Goal: Check status: Check status

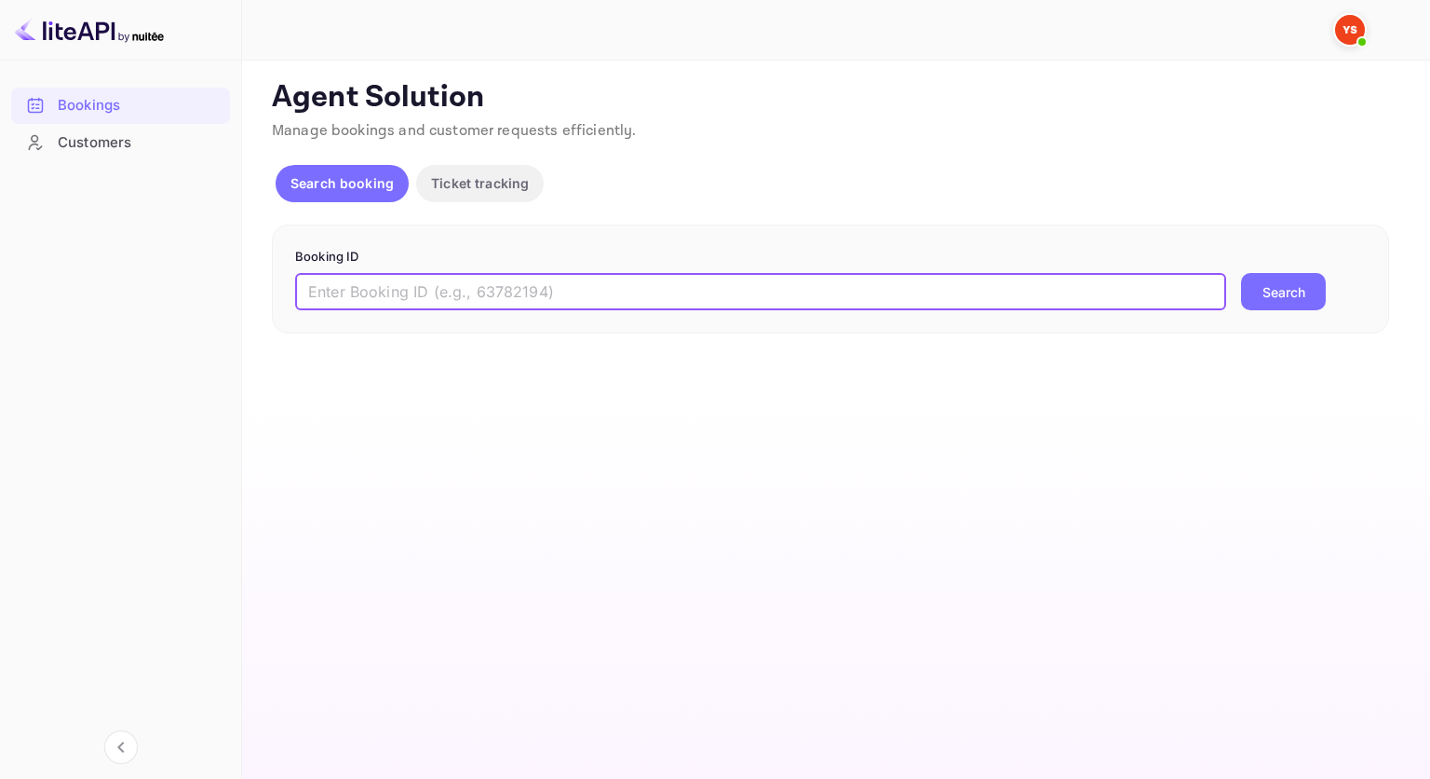
click at [350, 303] on input "text" at bounding box center [760, 291] width 931 height 37
paste input "9349889"
type input "9349889"
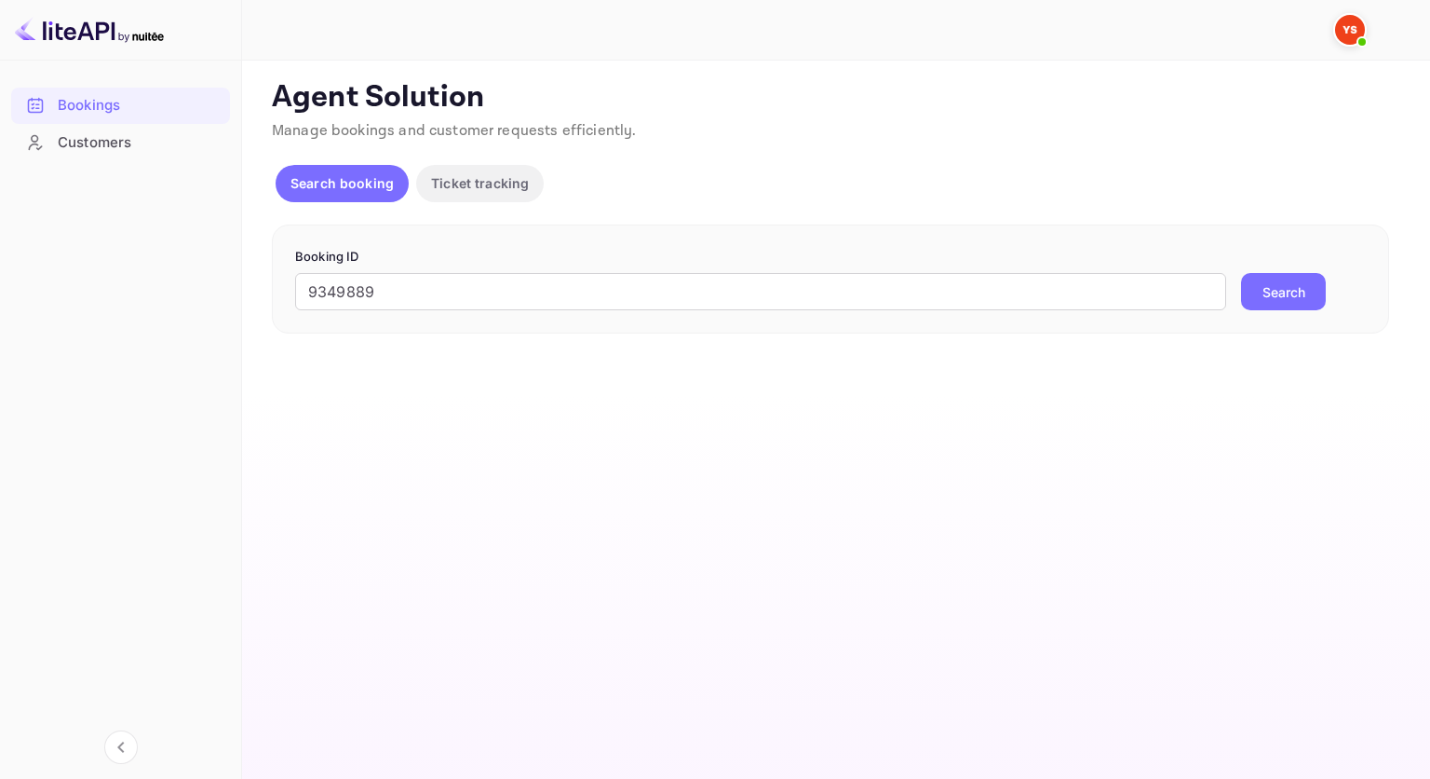
click at [1283, 291] on button "Search" at bounding box center [1283, 291] width 85 height 37
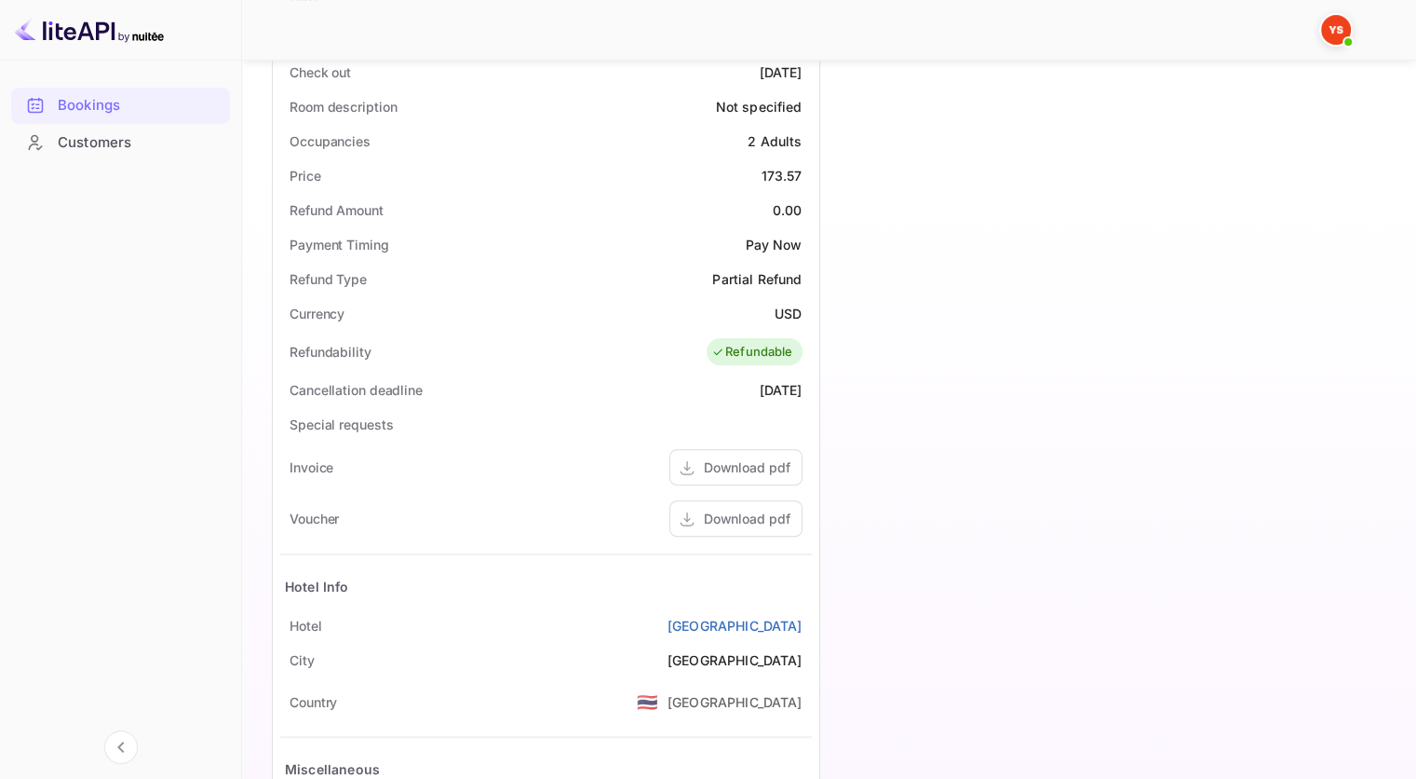
scroll to position [559, 0]
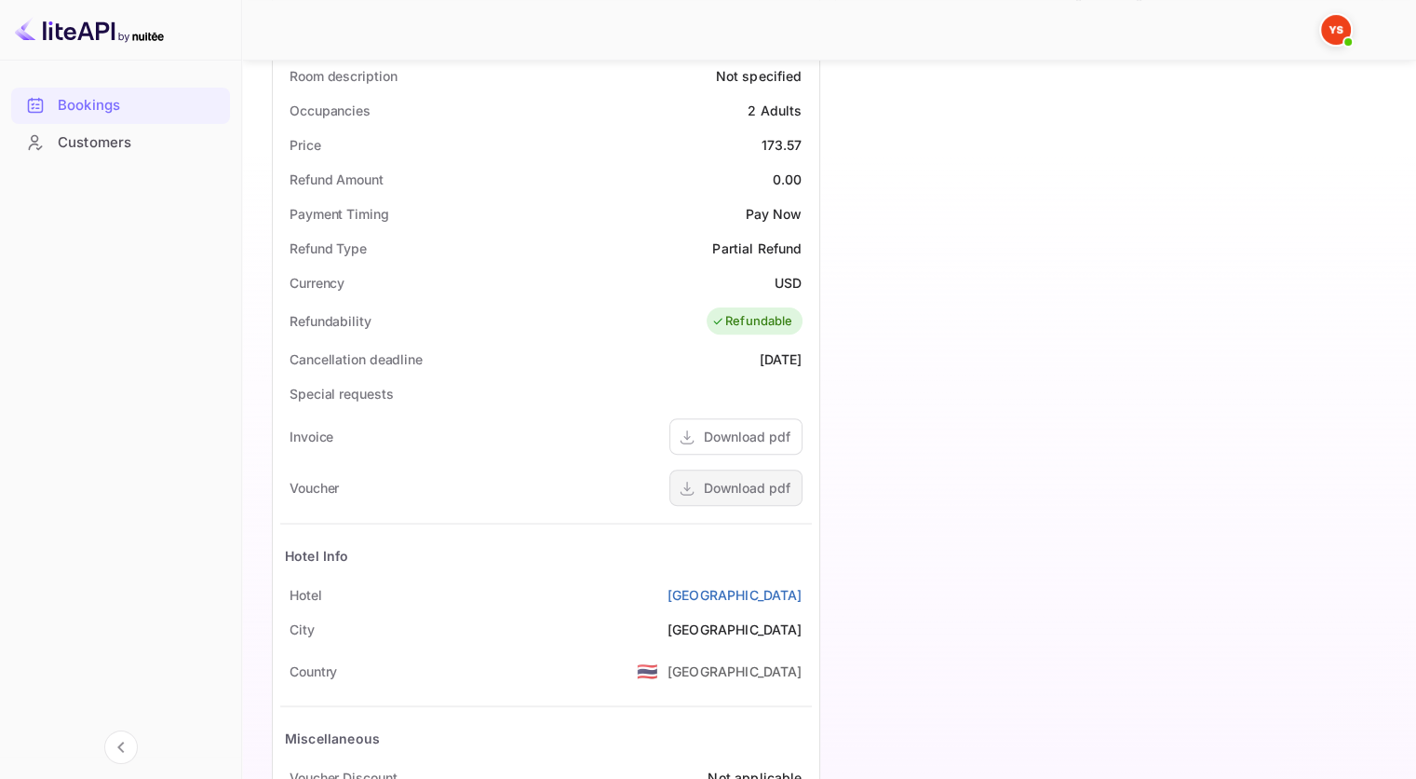
click at [712, 474] on div "Download pdf" at bounding box center [736, 487] width 133 height 36
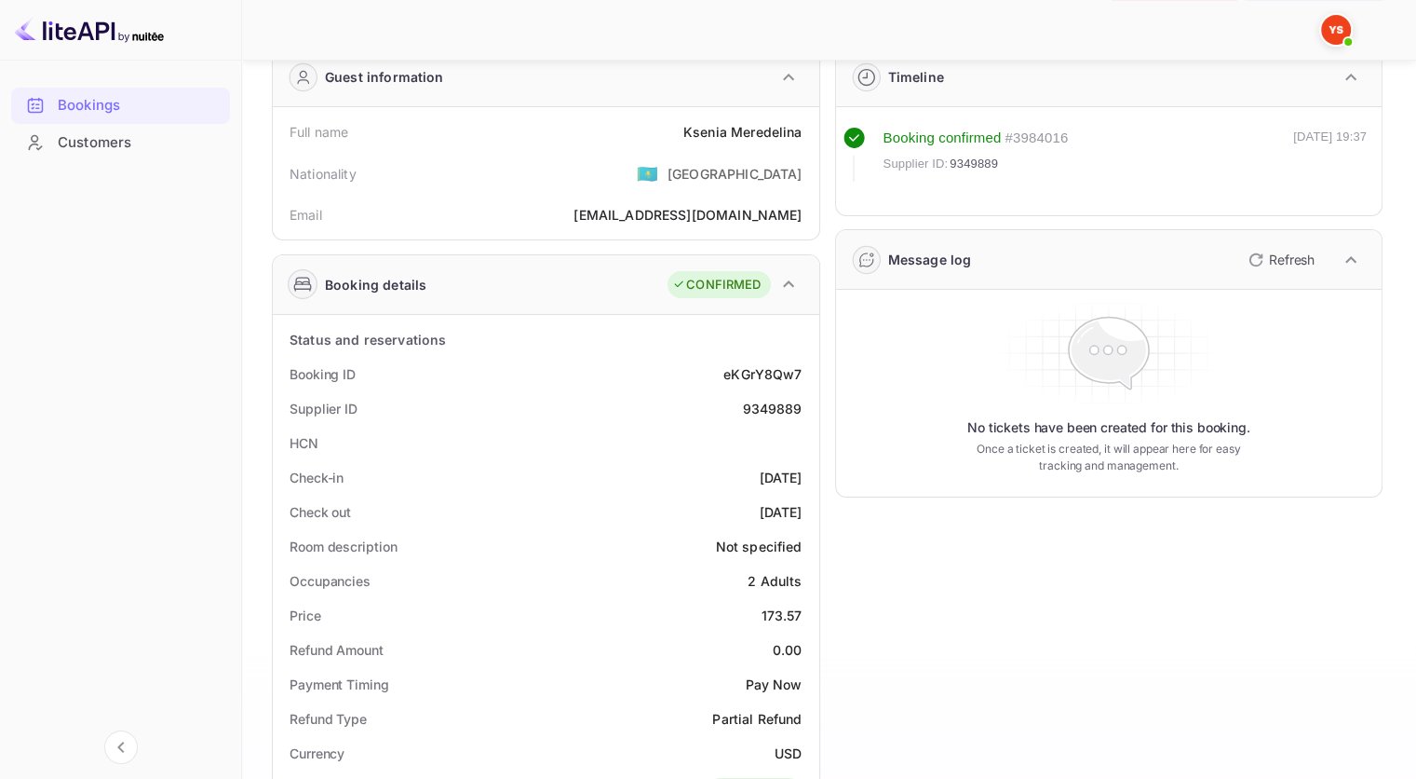
scroll to position [93, 0]
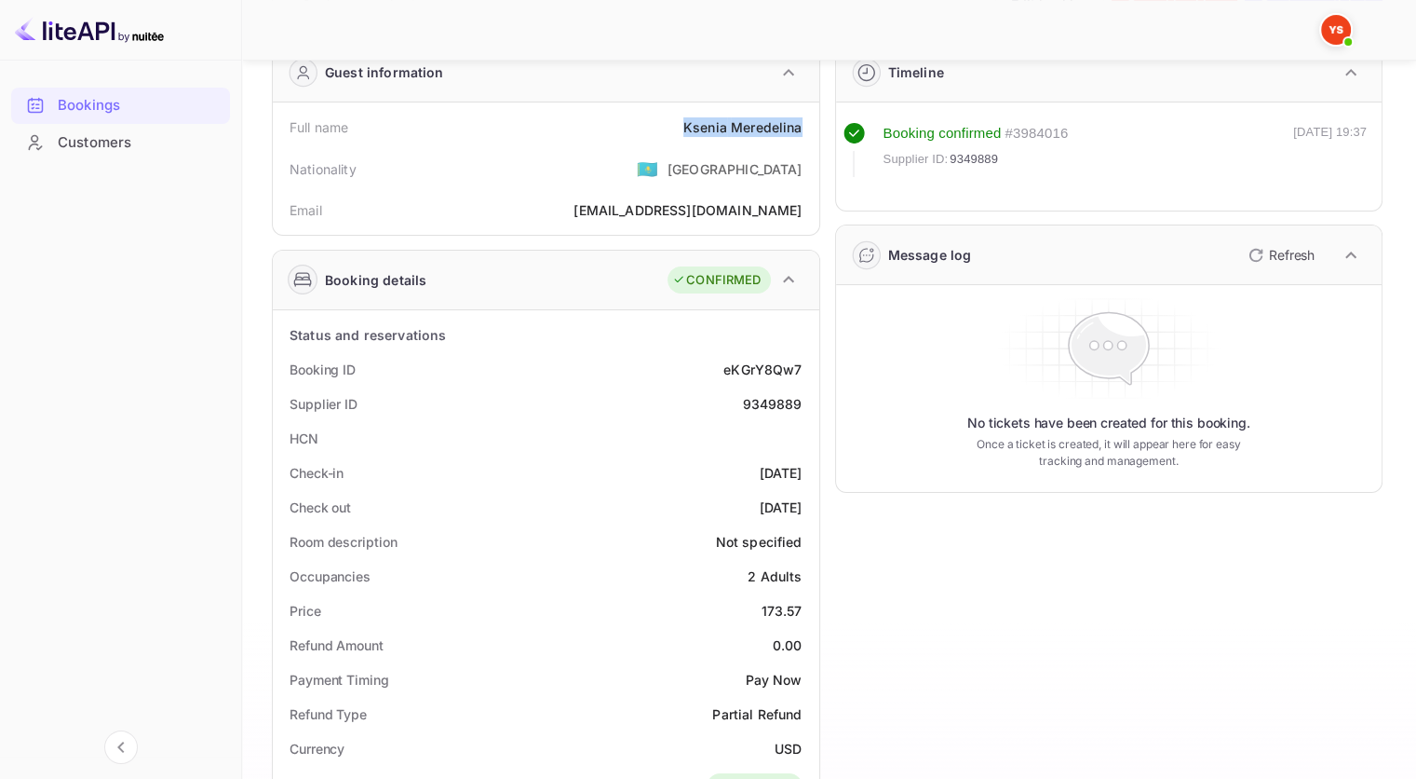
drag, startPoint x: 685, startPoint y: 123, endPoint x: 808, endPoint y: 127, distance: 123.0
click at [808, 127] on div "Full name [PERSON_NAME]" at bounding box center [546, 127] width 532 height 34
copy div "Ksenia Meredelina"
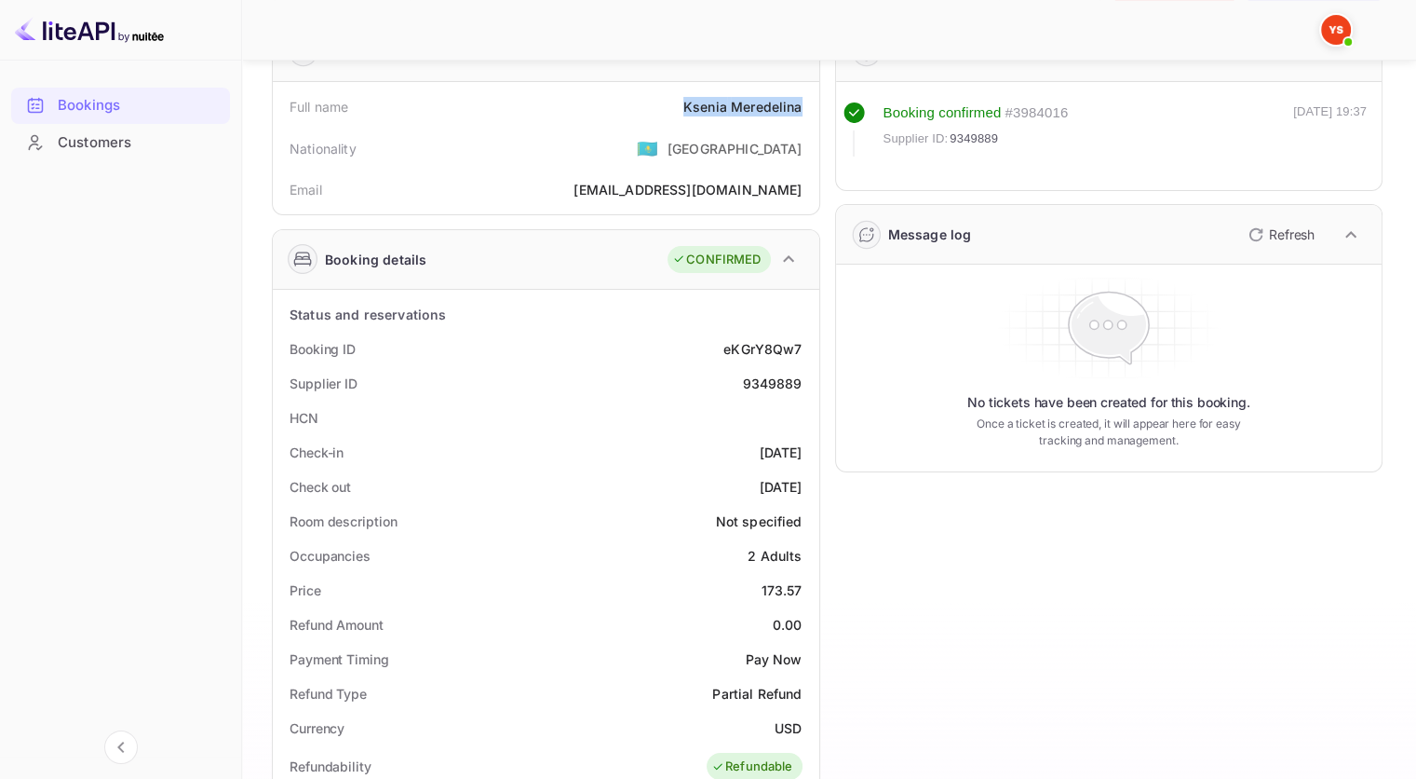
scroll to position [186, 0]
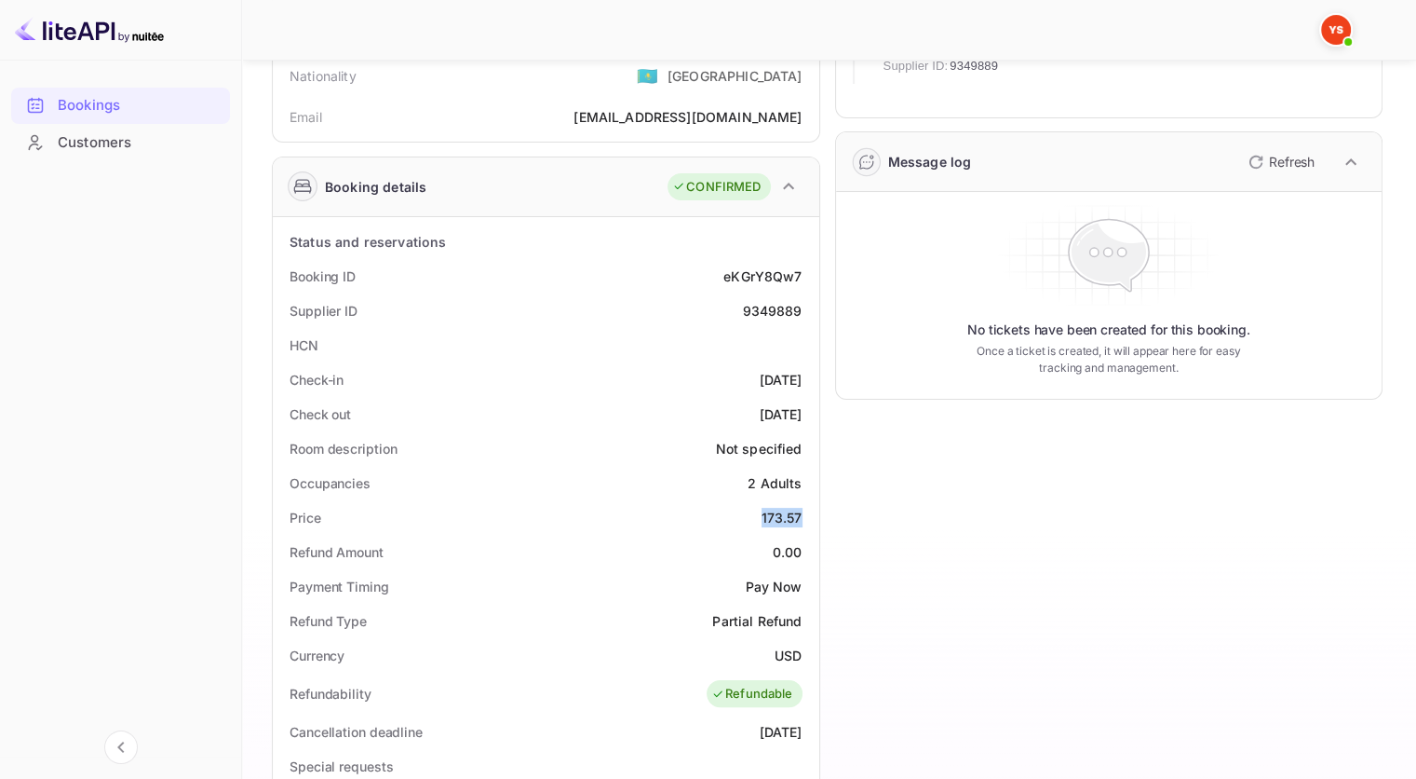
drag, startPoint x: 763, startPoint y: 514, endPoint x: 806, endPoint y: 511, distance: 43.9
click at [806, 511] on div "Price 173.57" at bounding box center [546, 517] width 532 height 34
copy div "173.57"
